Goal: Task Accomplishment & Management: Use online tool/utility

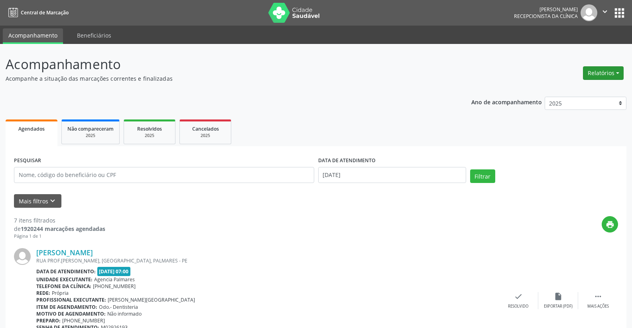
click at [606, 71] on button "Relatórios" at bounding box center [603, 73] width 41 height 14
click at [564, 89] on link "Agendamentos" at bounding box center [582, 90] width 86 height 11
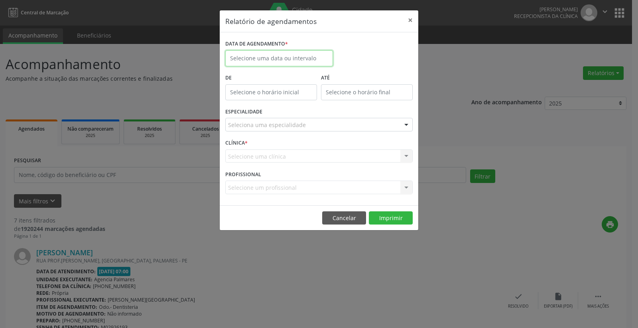
click at [272, 61] on body "Central de Marcação [PERSON_NAME] Recepcionista da clínica  Configurações Sair…" at bounding box center [319, 164] width 638 height 328
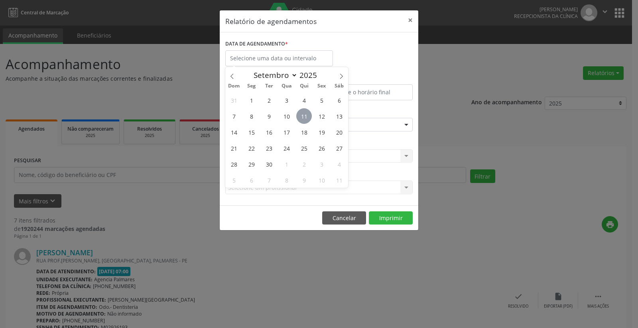
click at [304, 115] on span "11" at bounding box center [304, 116] width 16 height 16
type input "[DATE]"
click at [304, 115] on span "11" at bounding box center [304, 116] width 16 height 16
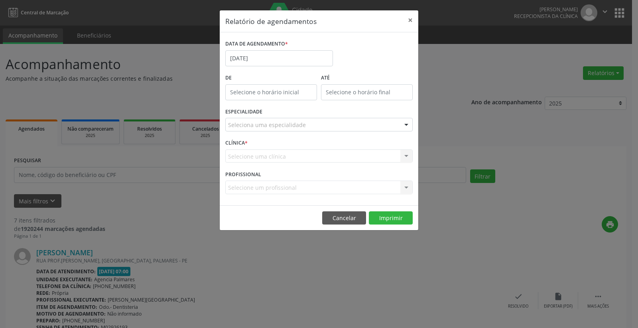
click at [341, 126] on div "Seleciona uma especialidade" at bounding box center [319, 125] width 188 height 14
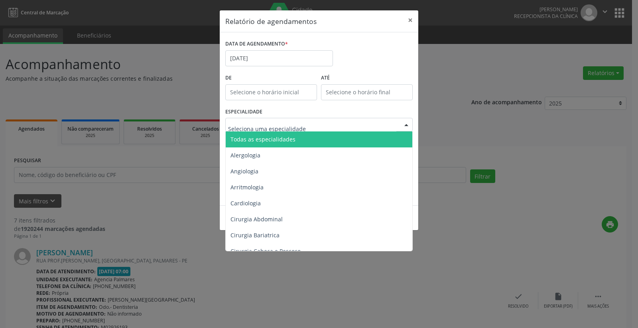
click at [283, 140] on span "Todas as especialidades" at bounding box center [263, 139] width 65 height 8
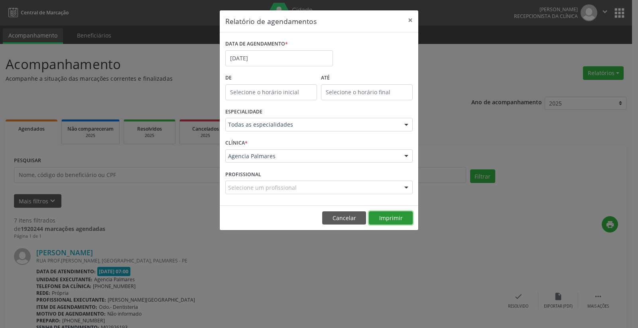
click at [394, 217] on button "Imprimir" at bounding box center [391, 218] width 44 height 14
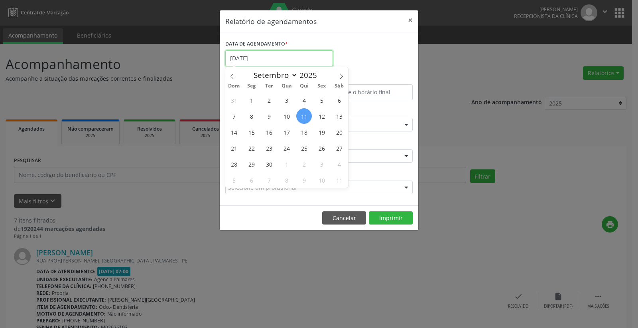
click at [256, 59] on input "[DATE]" at bounding box center [279, 58] width 108 height 16
click at [250, 133] on span "15" at bounding box center [252, 132] width 16 height 16
type input "[DATE]"
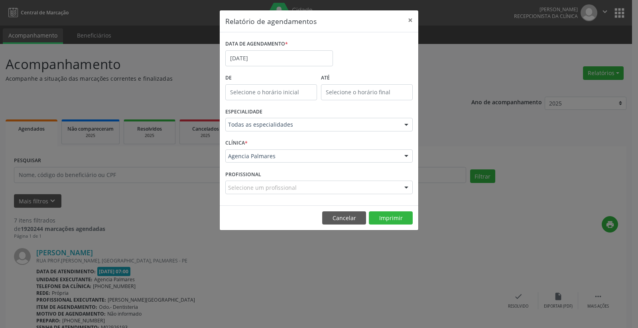
click at [408, 125] on div at bounding box center [407, 125] width 12 height 14
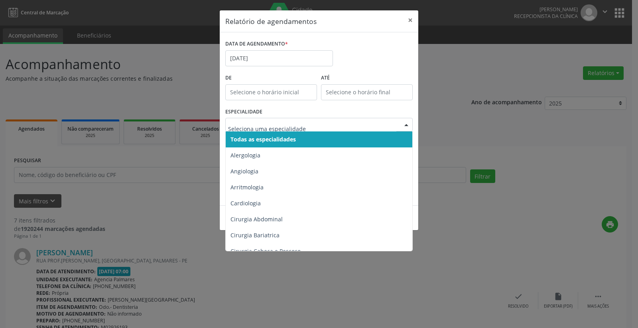
click at [349, 134] on span "Todas as especialidades" at bounding box center [320, 139] width 188 height 16
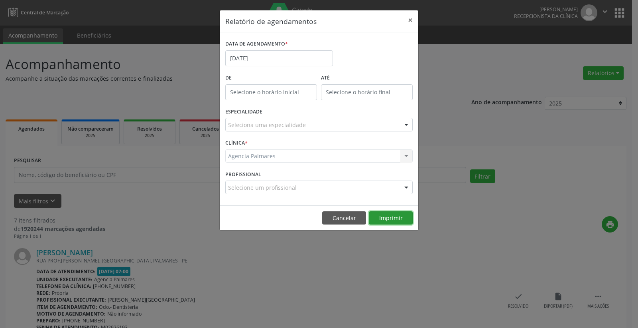
click at [385, 215] on button "Imprimir" at bounding box center [391, 218] width 44 height 14
click at [412, 20] on button "×" at bounding box center [411, 20] width 16 height 20
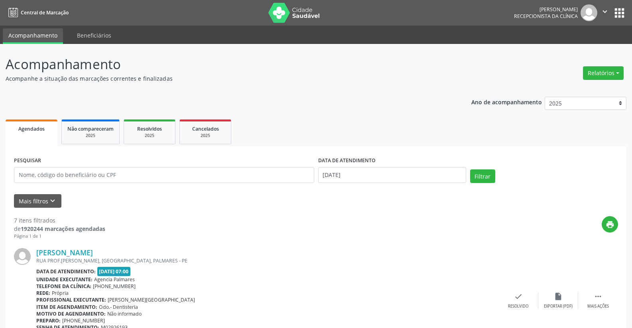
click at [606, 12] on icon "" at bounding box center [605, 11] width 9 height 9
click at [577, 47] on link "Sair" at bounding box center [584, 48] width 55 height 11
